Goal: Task Accomplishment & Management: Use online tool/utility

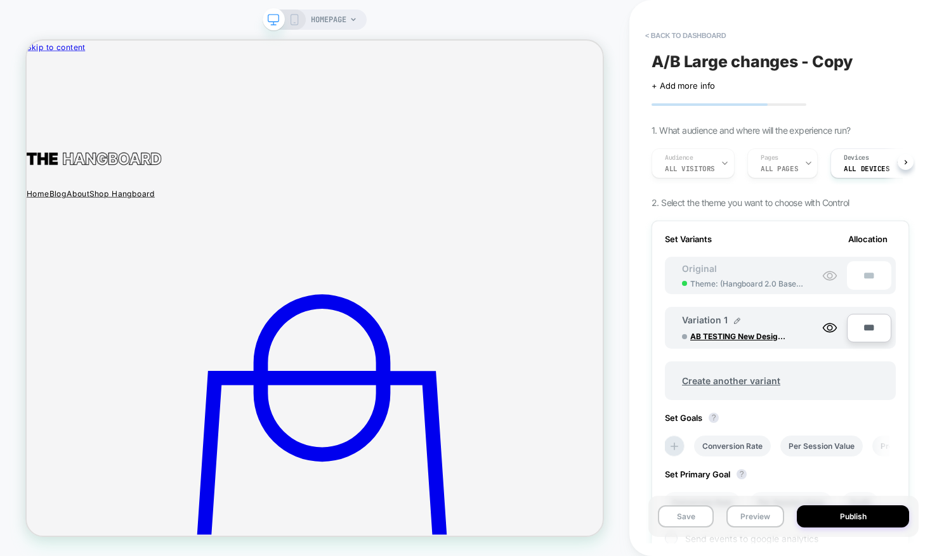
click at [296, 20] on icon at bounding box center [294, 19] width 11 height 11
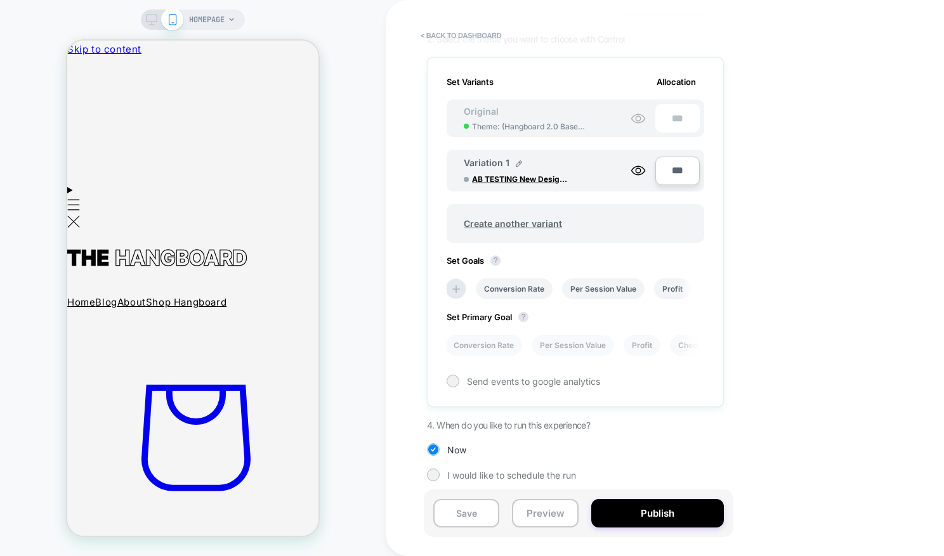
scroll to position [165, 0]
click at [0, 0] on li at bounding box center [0, 0] width 0 height 0
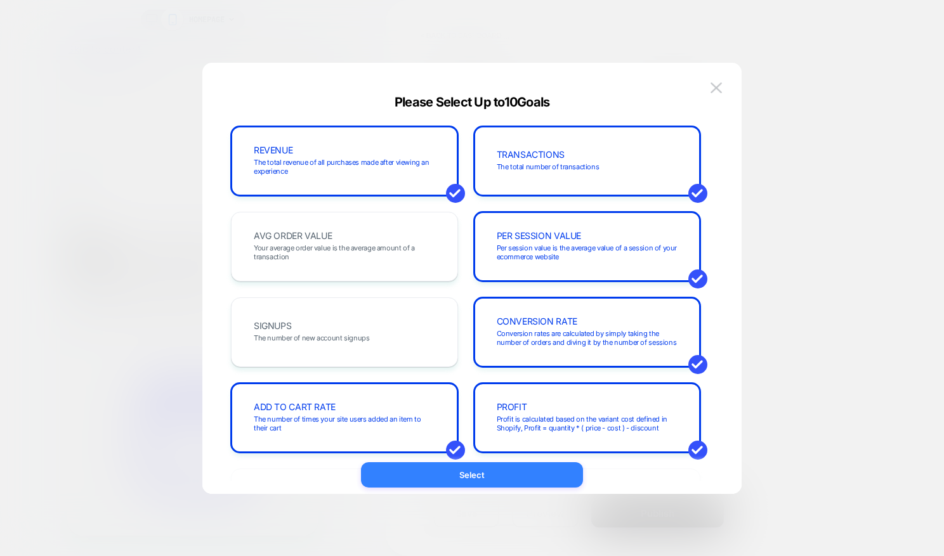
click at [466, 481] on button "Select" at bounding box center [472, 474] width 222 height 25
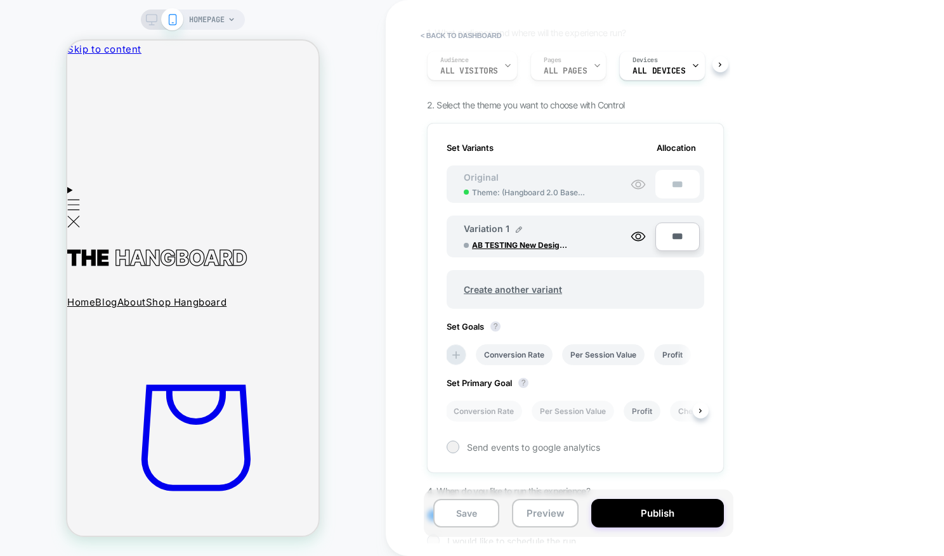
scroll to position [0, 0]
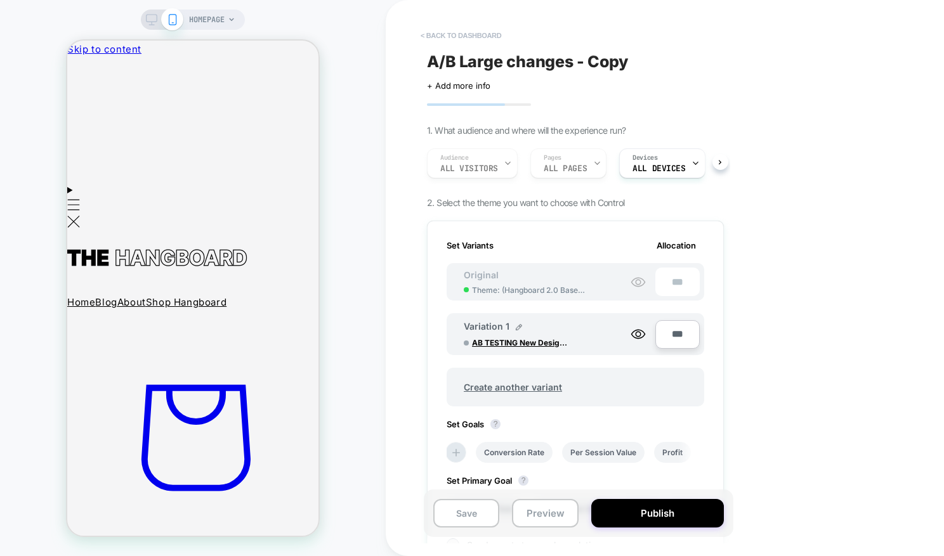
click at [251, 117] on button "< back to dashboard" at bounding box center [125, 333] width 251 height 433
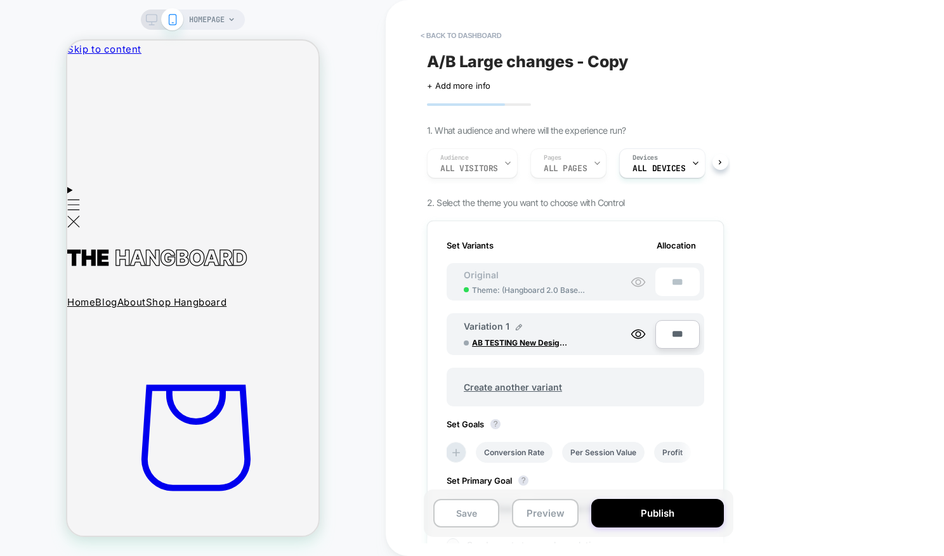
click at [542, 287] on span "Theme: ( Hangboard 2.0 Baseline )" at bounding box center [529, 290] width 114 height 10
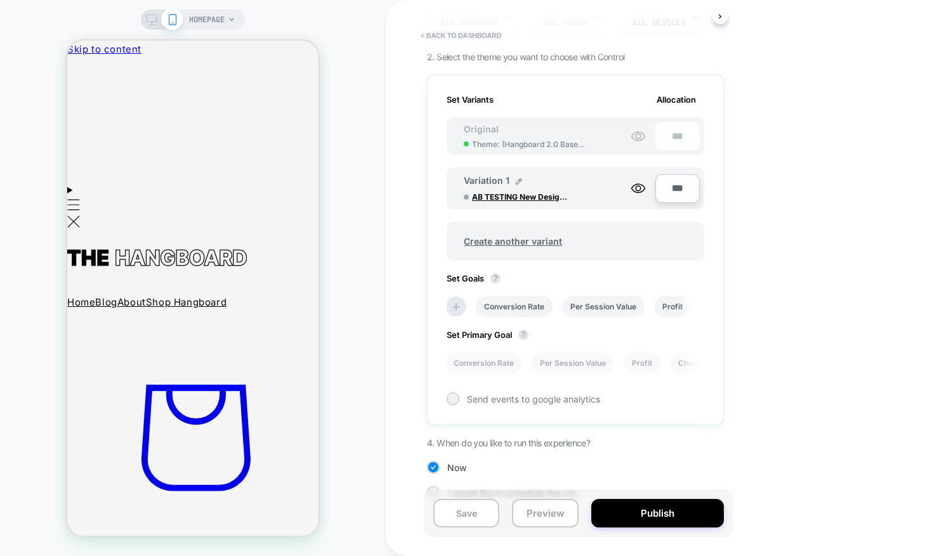
scroll to position [165, 0]
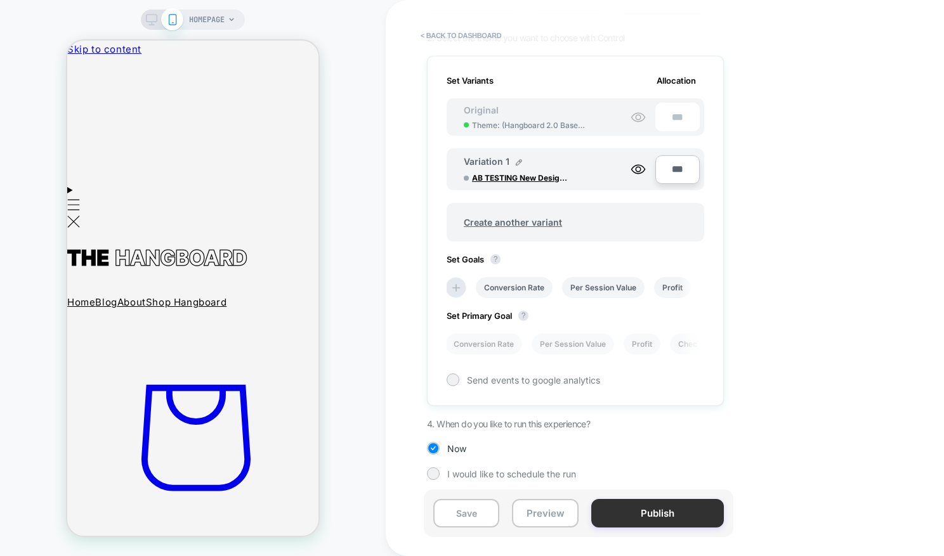
click at [0, 0] on button "Publish" at bounding box center [0, 0] width 0 height 0
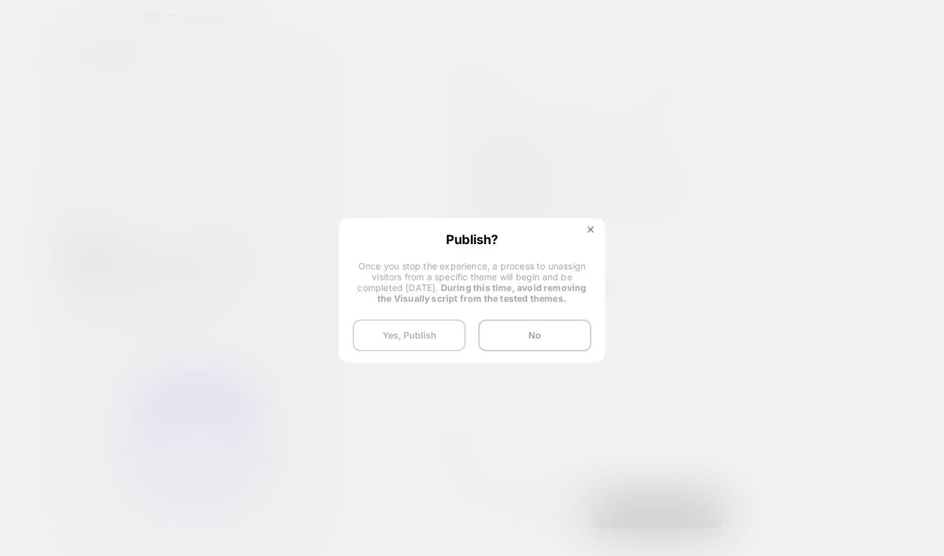
click at [414, 341] on button "Yes, Publish" at bounding box center [409, 336] width 113 height 32
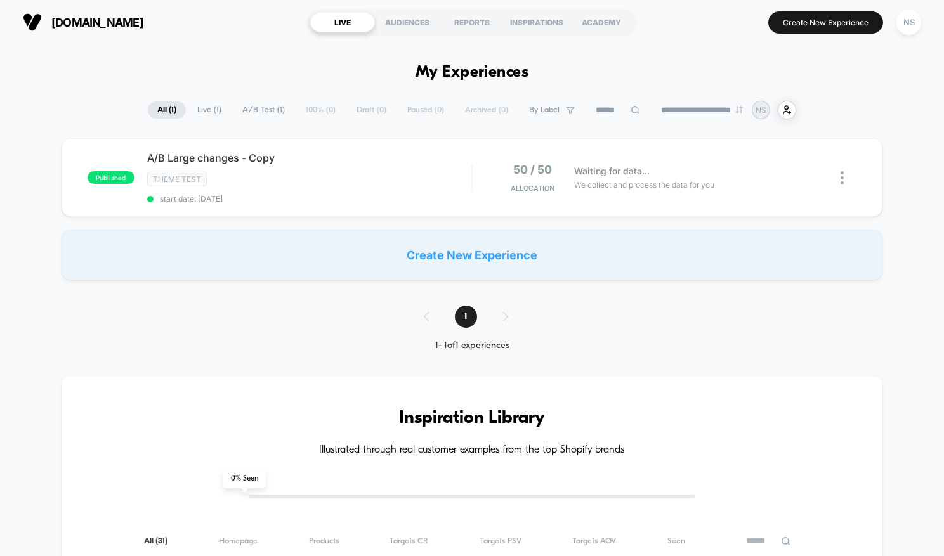
click at [199, 106] on span "Live ( 1 )" at bounding box center [209, 109] width 43 height 17
click at [509, 313] on div "1" at bounding box center [472, 317] width 122 height 22
click at [259, 115] on span "A/B Test ( 1 )" at bounding box center [264, 109] width 62 height 17
click at [198, 113] on span "Live ( 1 )" at bounding box center [209, 109] width 43 height 17
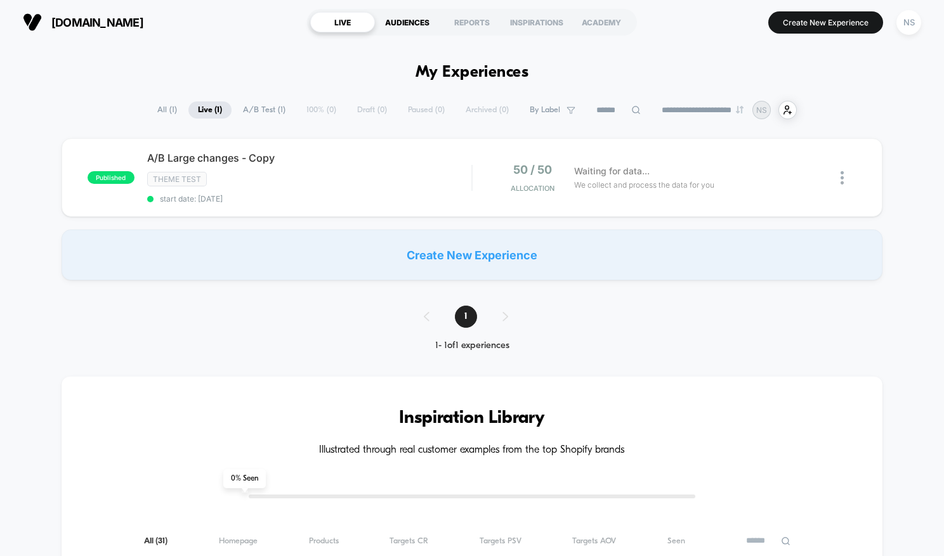
click at [429, 27] on div "AUDIENCES" at bounding box center [407, 22] width 65 height 20
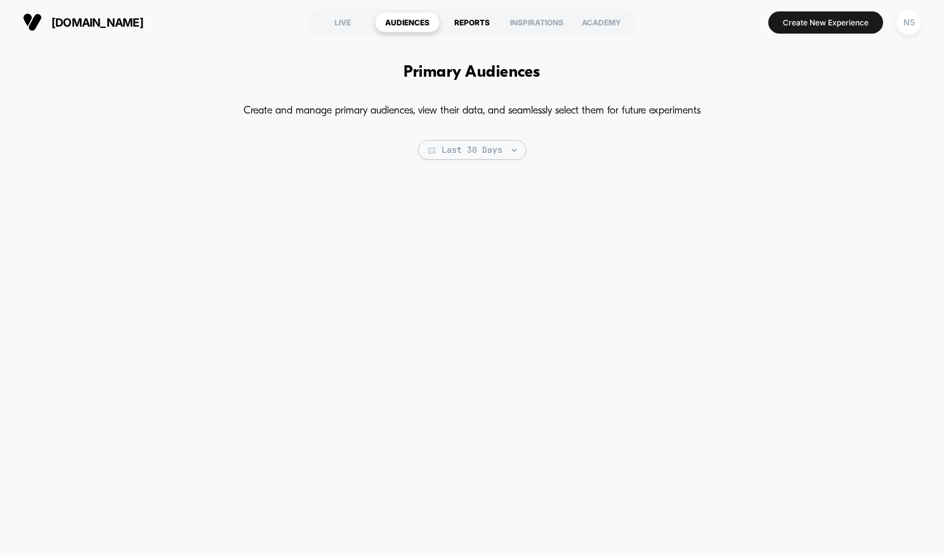
click at [471, 12] on div "REPORTS" at bounding box center [472, 22] width 65 height 20
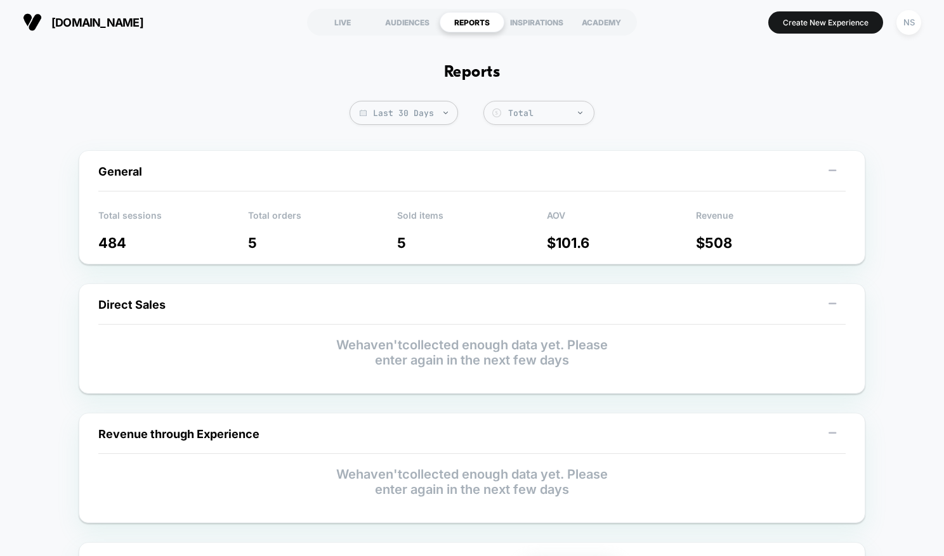
click at [412, 192] on div "General Total sessions 484 Total orders 5 Sold items 5 AOV $ 101.6 Revenue $ 508" at bounding box center [472, 207] width 787 height 114
click at [834, 173] on icon at bounding box center [832, 170] width 13 height 13
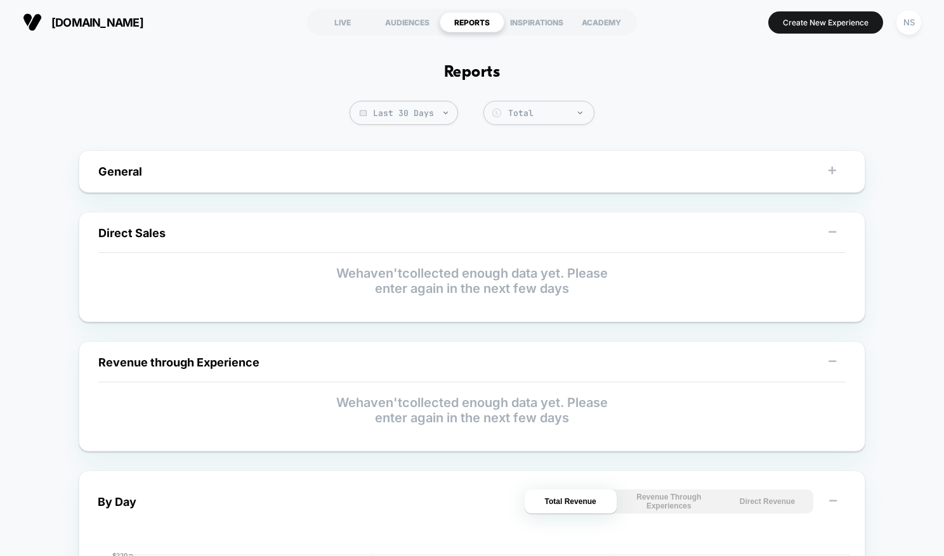
click at [834, 173] on icon at bounding box center [832, 170] width 13 height 13
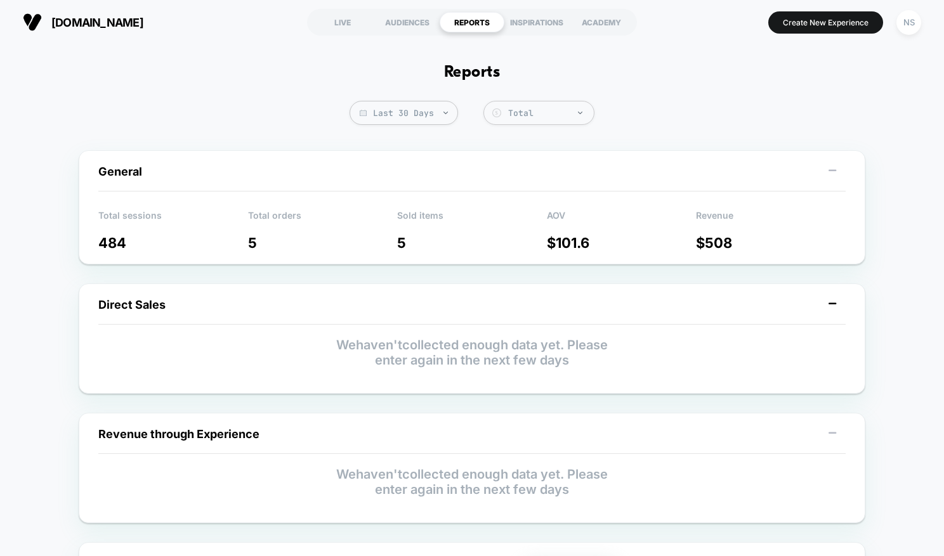
click at [834, 303] on icon at bounding box center [832, 304] width 13 height 13
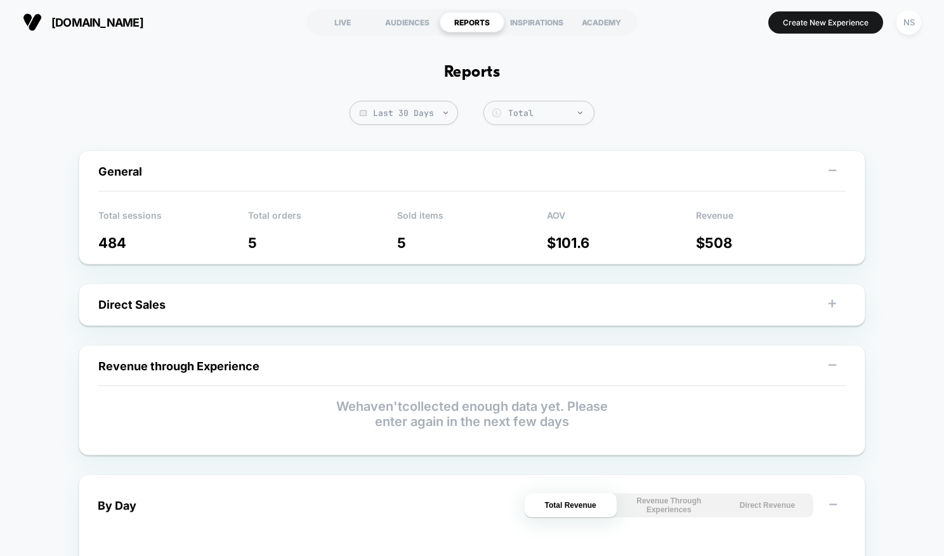
click at [834, 303] on icon at bounding box center [832, 304] width 13 height 13
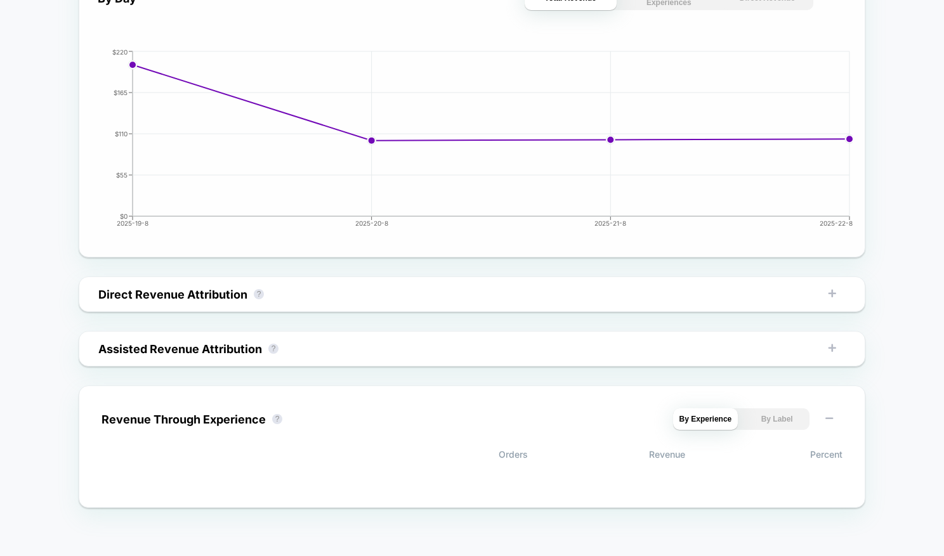
scroll to position [579, 0]
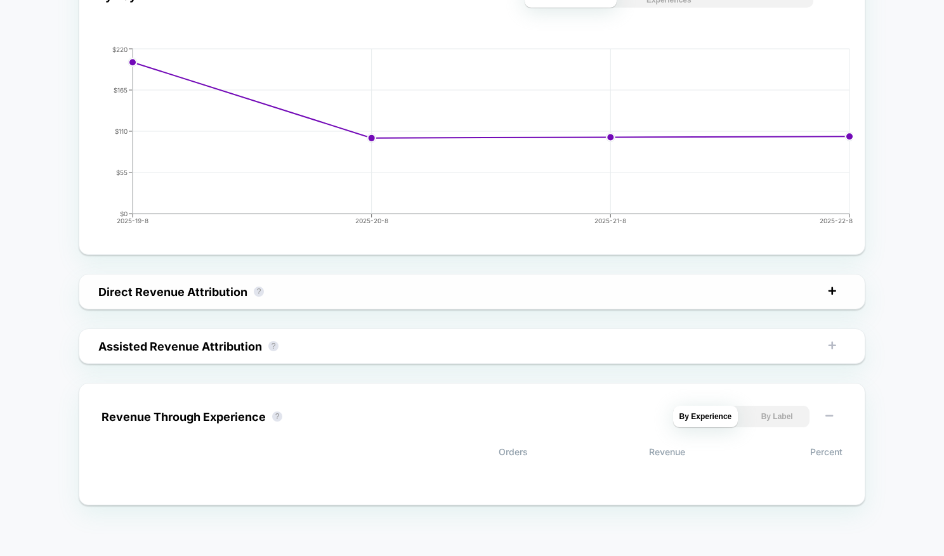
click at [827, 290] on icon at bounding box center [832, 291] width 13 height 13
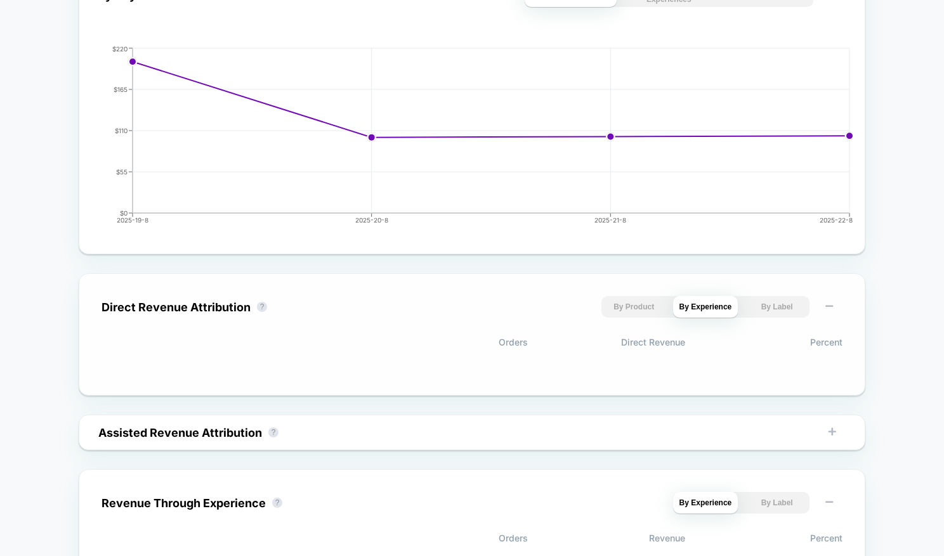
drag, startPoint x: 834, startPoint y: 432, endPoint x: 870, endPoint y: 358, distance: 82.0
click at [837, 430] on icon at bounding box center [832, 432] width 13 height 13
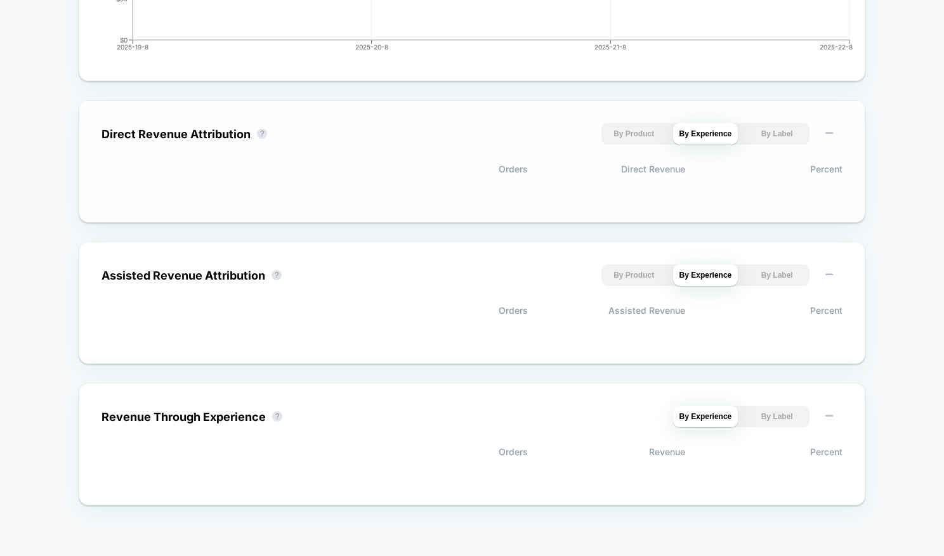
scroll to position [0, 0]
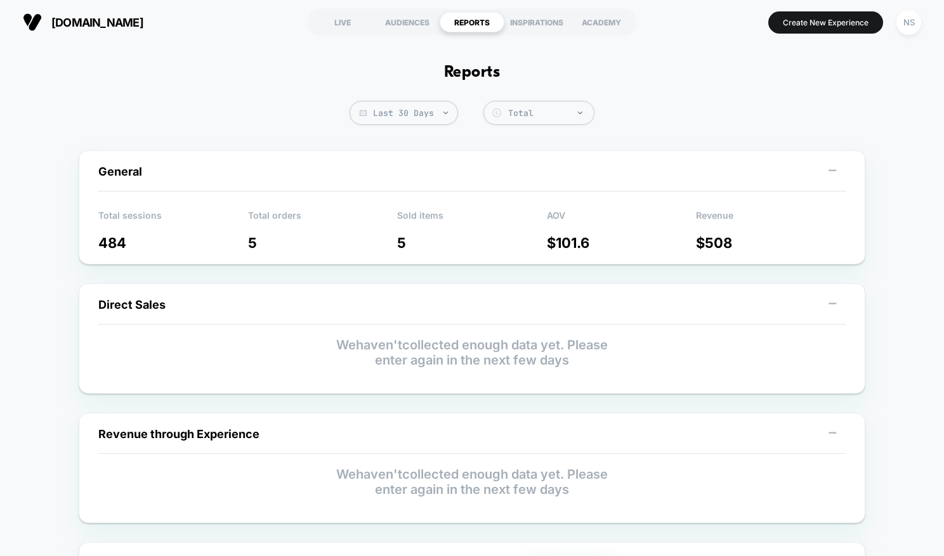
click at [539, 34] on section "LIVE AUDIENCES REPORTS INSPIRATIONS ACADEMY" at bounding box center [472, 22] width 330 height 32
click at [541, 23] on div "INSPIRATIONS" at bounding box center [536, 22] width 65 height 20
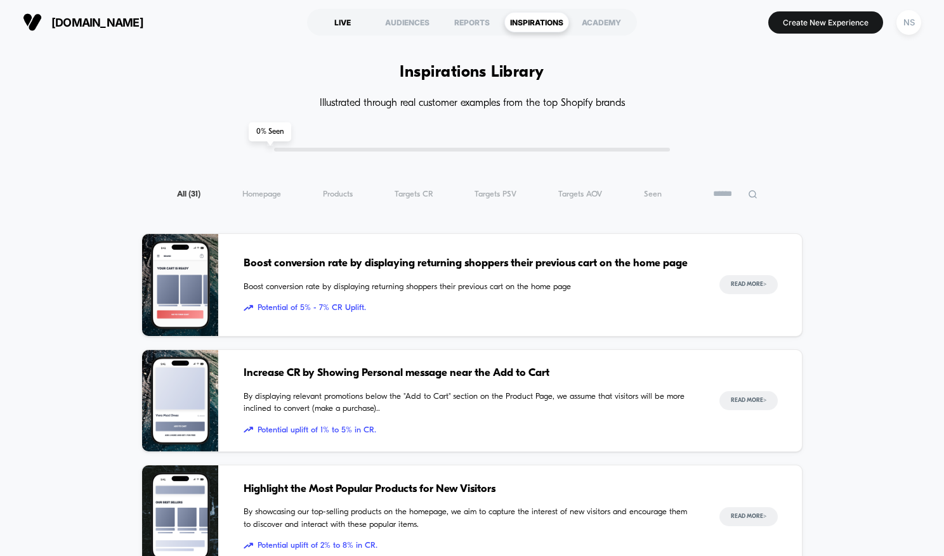
click at [341, 20] on div "LIVE" at bounding box center [342, 22] width 65 height 20
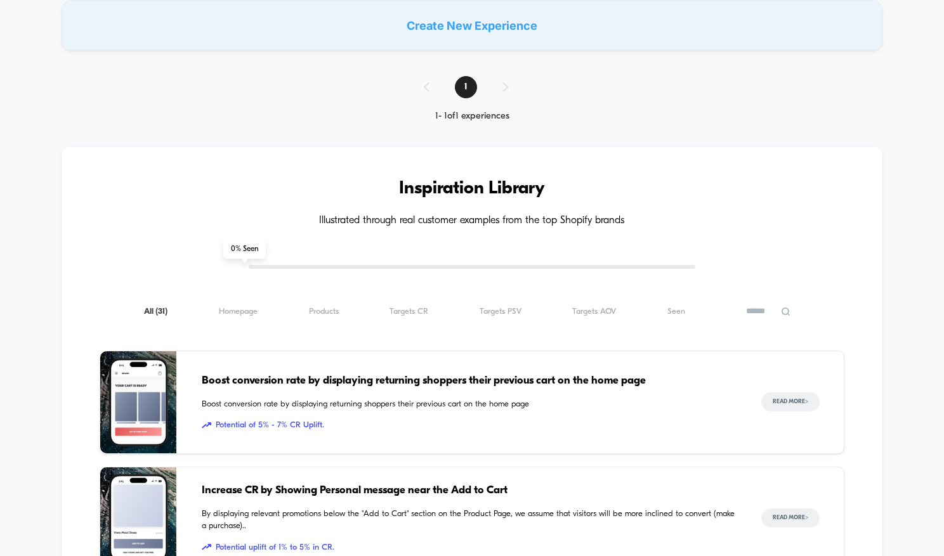
scroll to position [1193, 0]
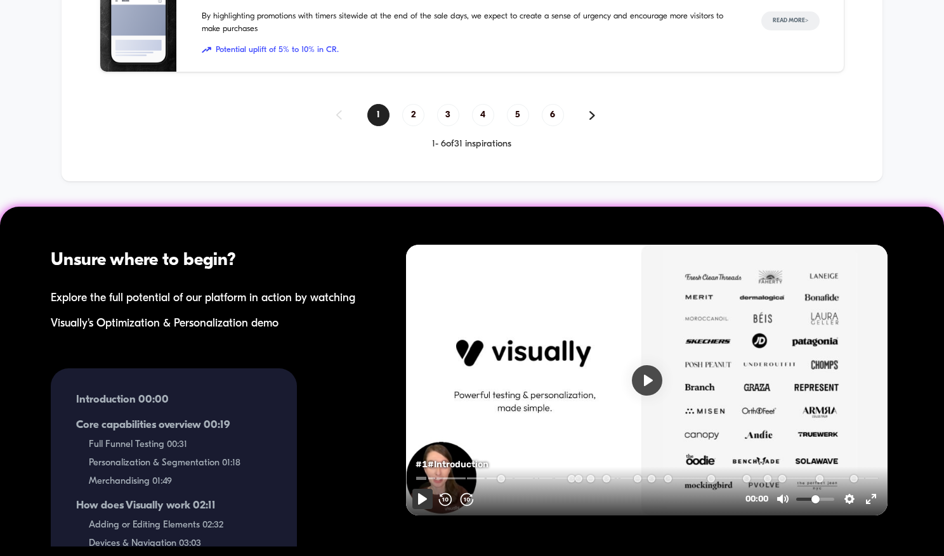
click at [420, 497] on button "Pause Play" at bounding box center [422, 498] width 20 height 20
click at [436, 476] on input "Seek" at bounding box center [647, 477] width 465 height 12
click at [419, 503] on button "Pause Play" at bounding box center [422, 498] width 20 height 20
type input "****"
